Goal: Check status: Check status

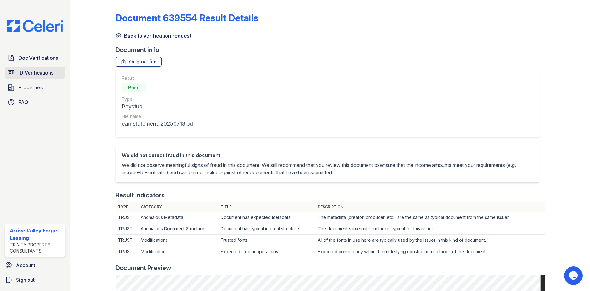
click at [37, 76] on span "ID Verifications" at bounding box center [35, 72] width 35 height 7
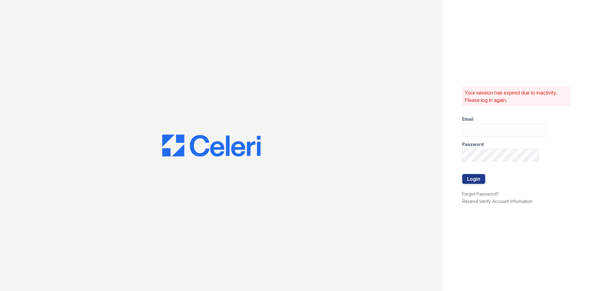
type input "arrivevalleyforge@trinity-pm.com"
click at [469, 181] on button "Login" at bounding box center [473, 179] width 23 height 10
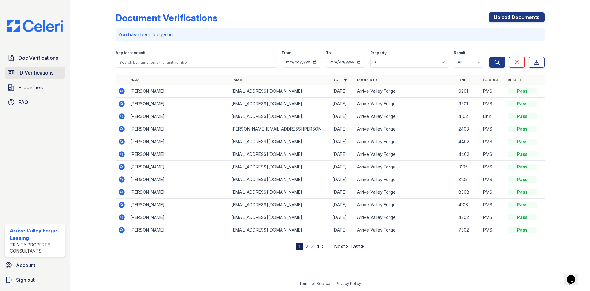
click at [38, 70] on span "ID Verifications" at bounding box center [35, 72] width 35 height 7
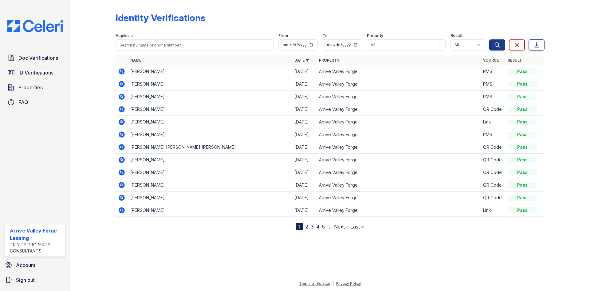
click at [121, 71] on icon at bounding box center [122, 71] width 2 height 2
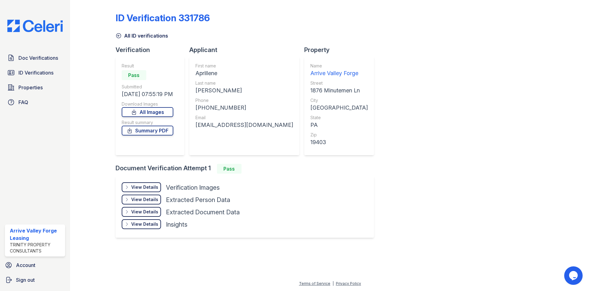
click at [117, 38] on icon at bounding box center [119, 36] width 6 height 6
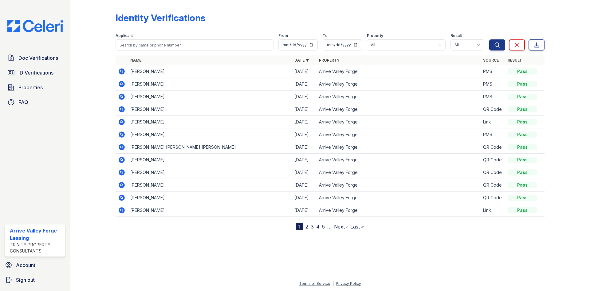
click at [122, 71] on icon at bounding box center [121, 71] width 7 height 7
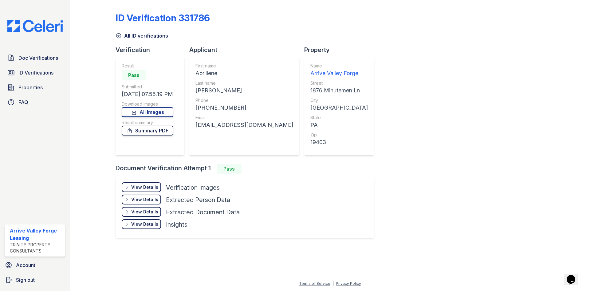
click at [146, 129] on link "Summary PDF" at bounding box center [148, 130] width 52 height 10
click at [147, 108] on link "All Images" at bounding box center [148, 112] width 52 height 10
